Goal: Navigation & Orientation: Find specific page/section

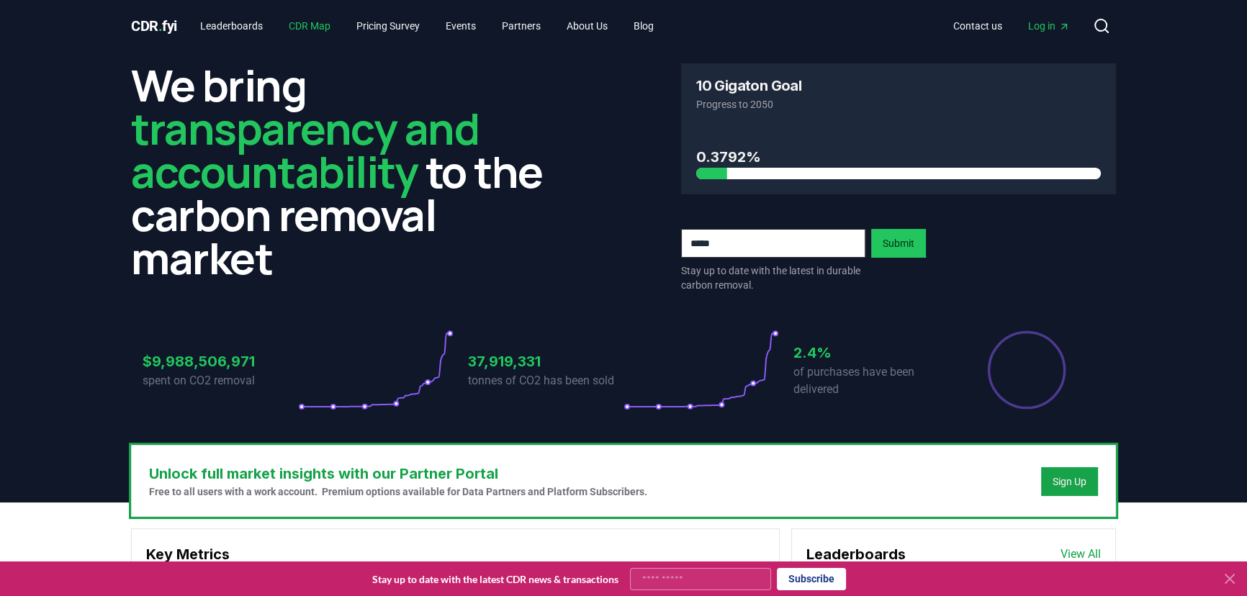
click at [302, 27] on link "CDR Map" at bounding box center [309, 26] width 65 height 26
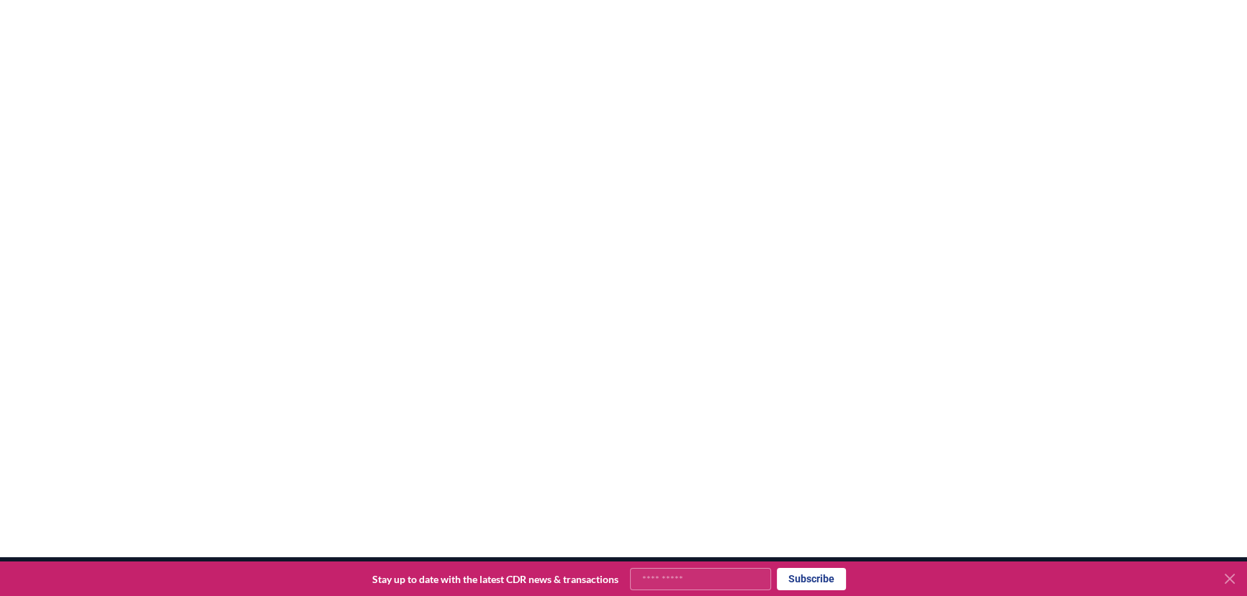
scroll to position [161, 0]
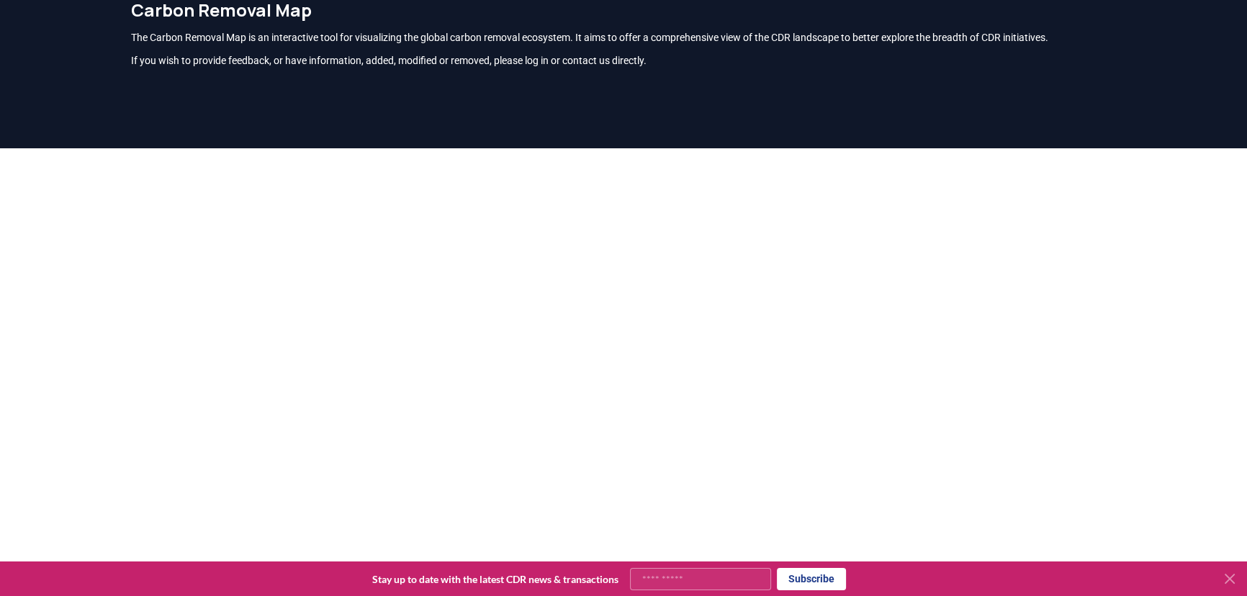
click at [1208, 219] on div at bounding box center [623, 446] width 1247 height 596
